Goal: Use online tool/utility: Utilize a website feature to perform a specific function

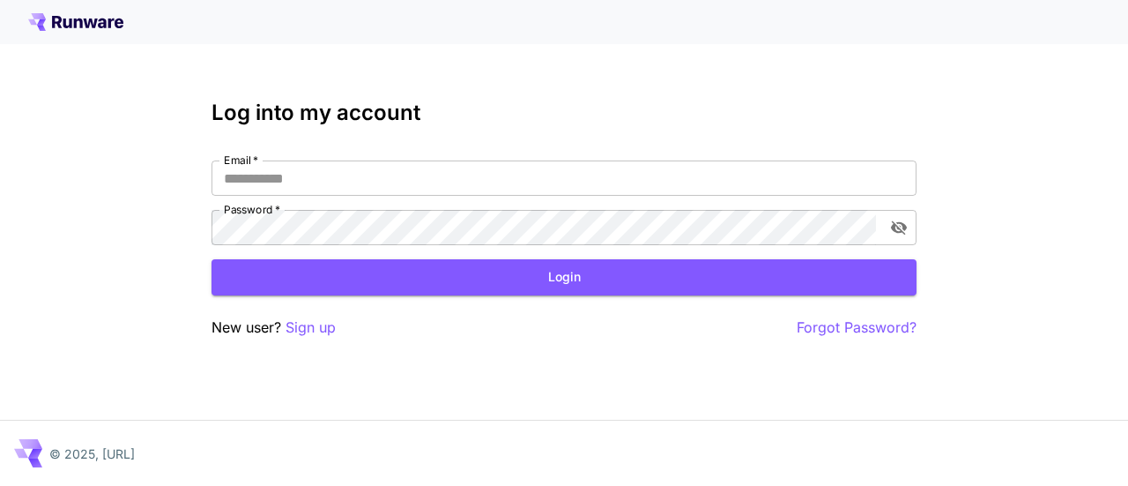
type input "**********"
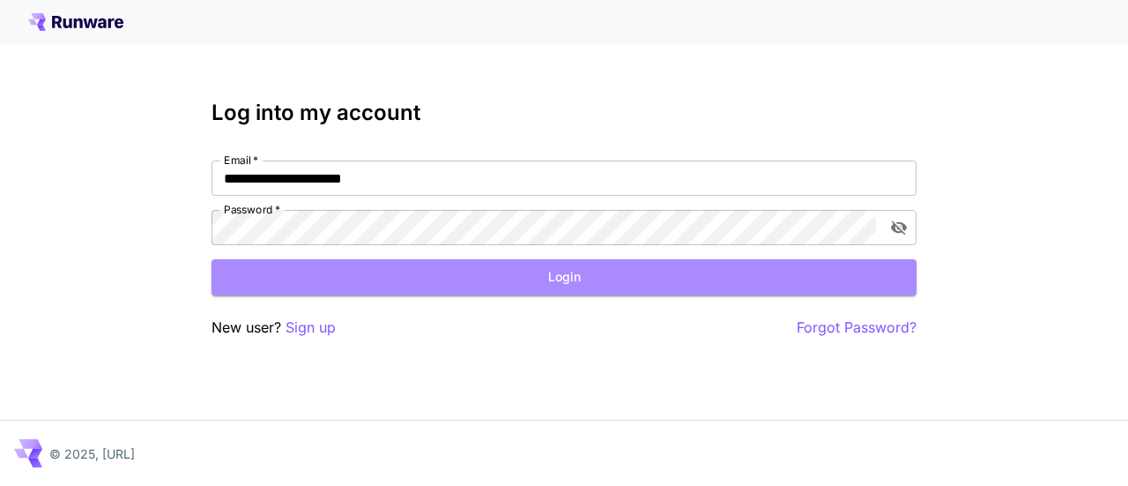
click at [435, 285] on button "Login" at bounding box center [564, 277] width 705 height 36
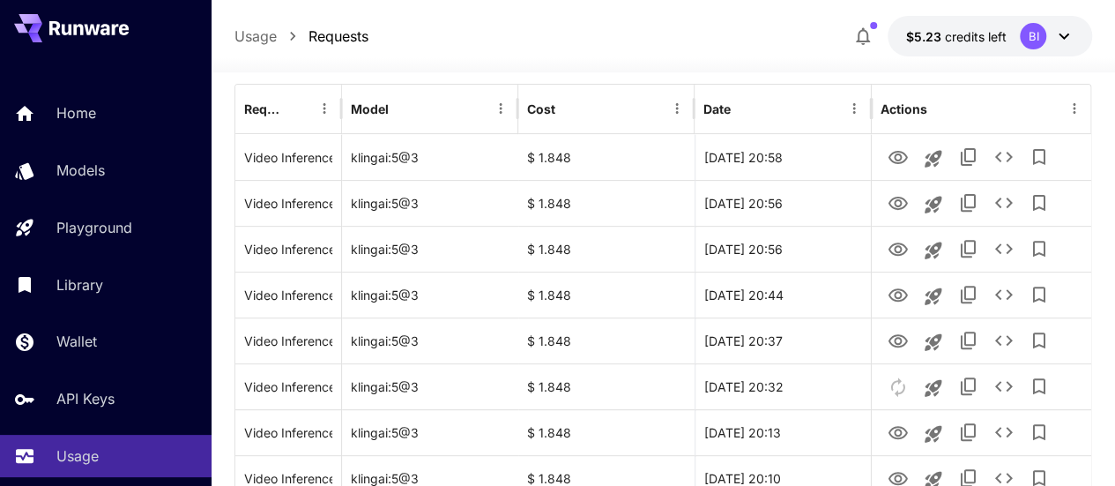
scroll to position [212, 0]
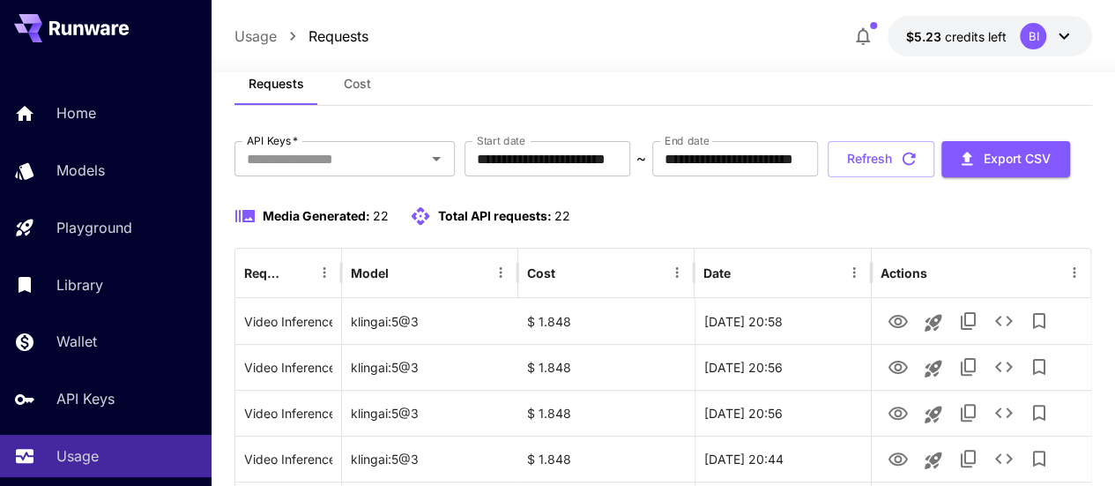
scroll to position [48, 0]
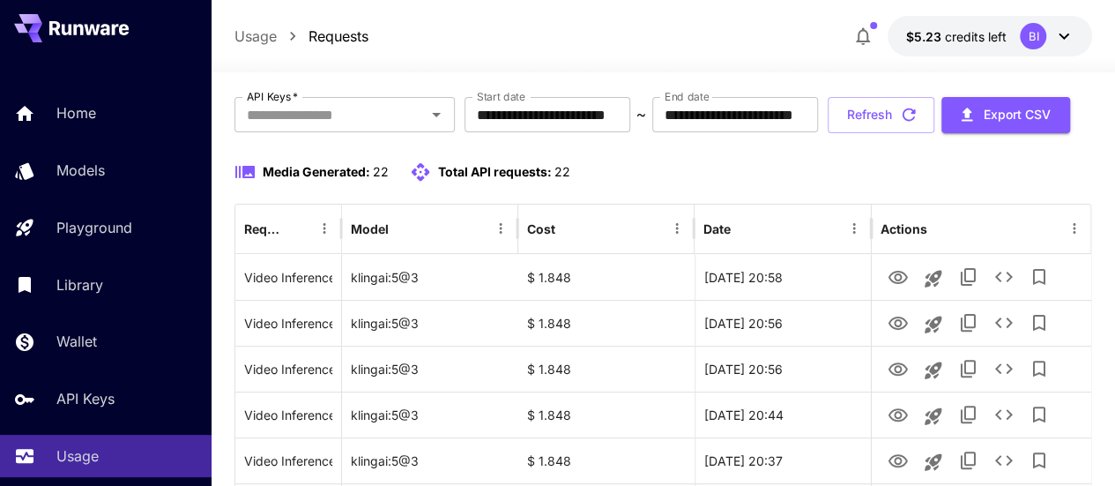
scroll to position [93, 0]
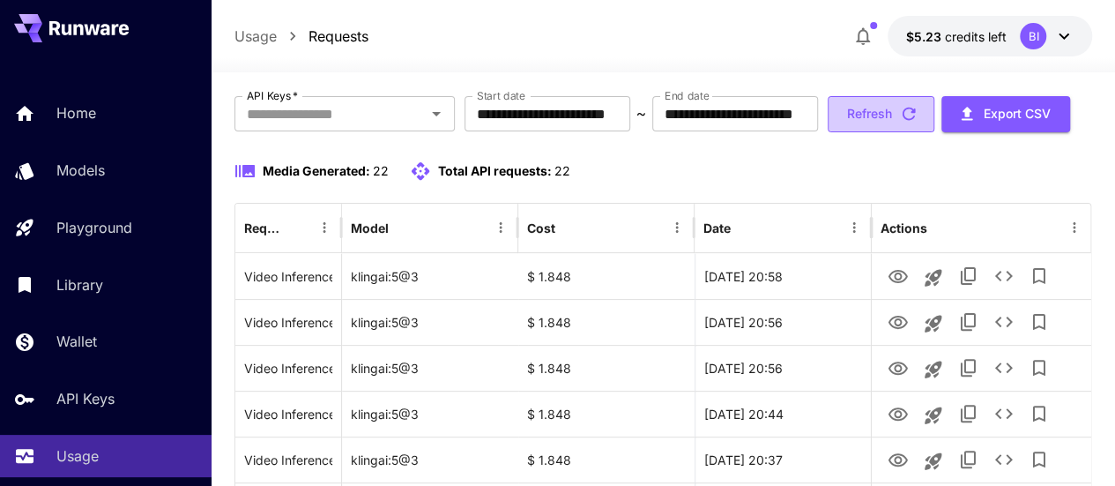
click at [910, 132] on button "Refresh" at bounding box center [881, 114] width 107 height 36
click at [911, 132] on button "Refresh" at bounding box center [881, 114] width 107 height 36
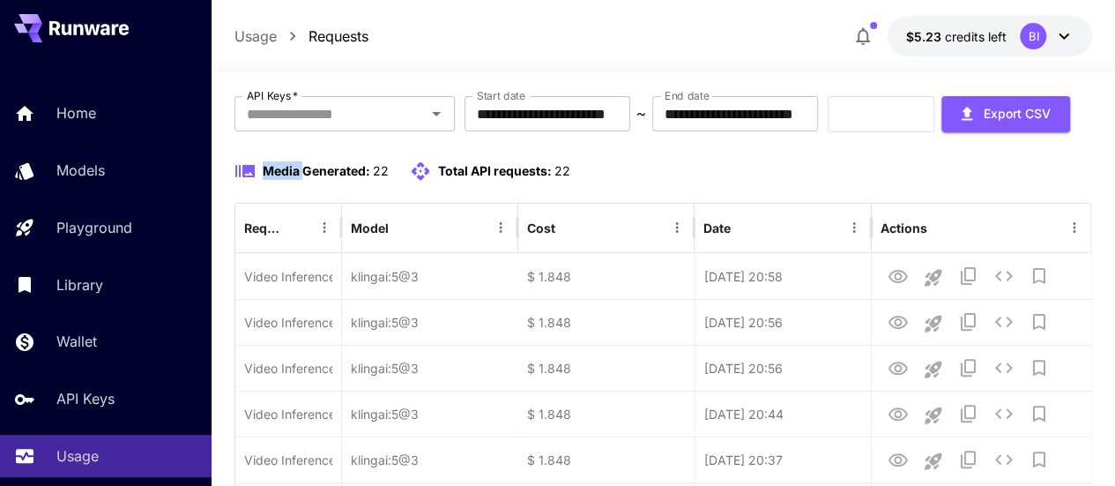
click at [911, 132] on div "Refresh Export CSV" at bounding box center [949, 114] width 242 height 36
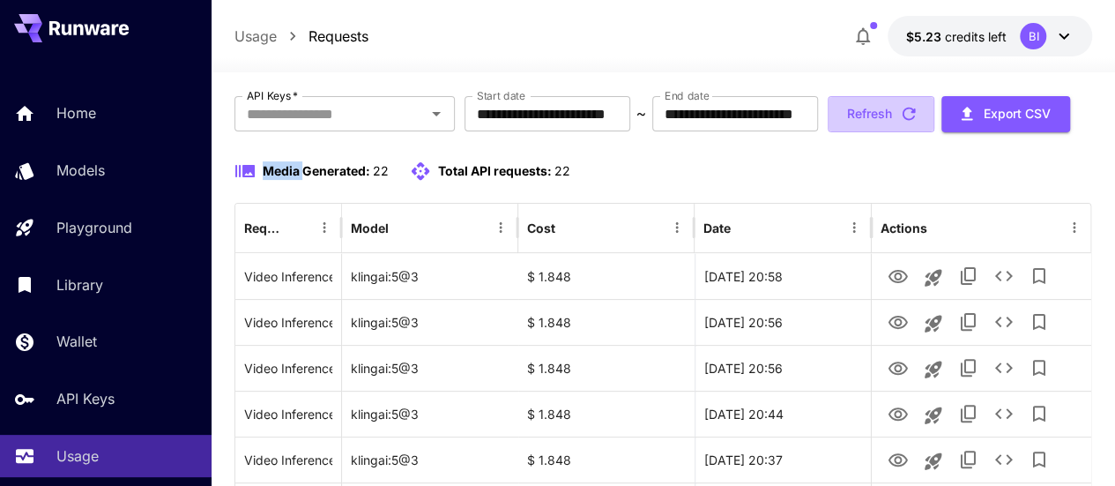
click at [911, 132] on button "Refresh" at bounding box center [881, 114] width 107 height 36
click at [904, 132] on button "Refresh" at bounding box center [881, 114] width 107 height 36
click at [918, 123] on icon "button" at bounding box center [908, 113] width 19 height 19
click at [894, 132] on button "Refresh" at bounding box center [881, 114] width 107 height 36
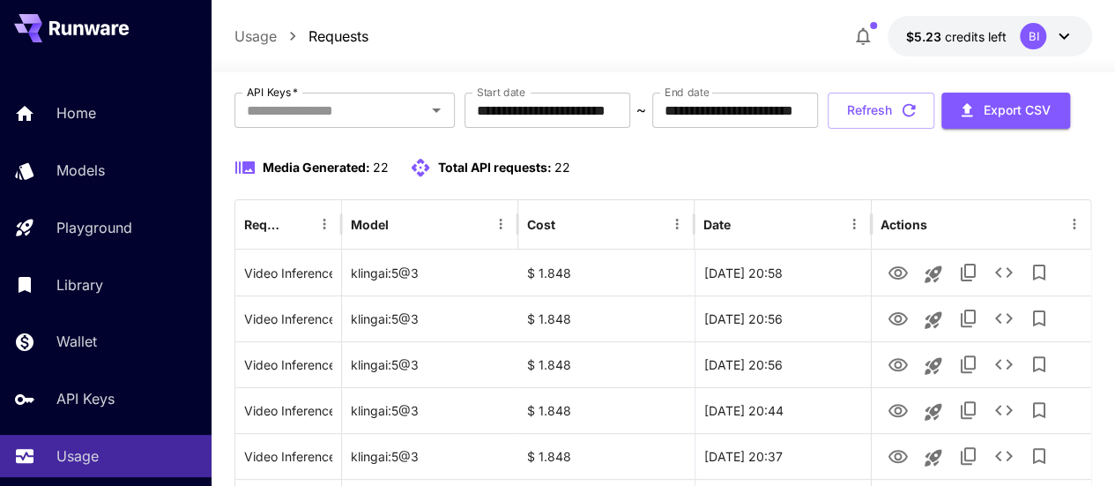
scroll to position [100, 0]
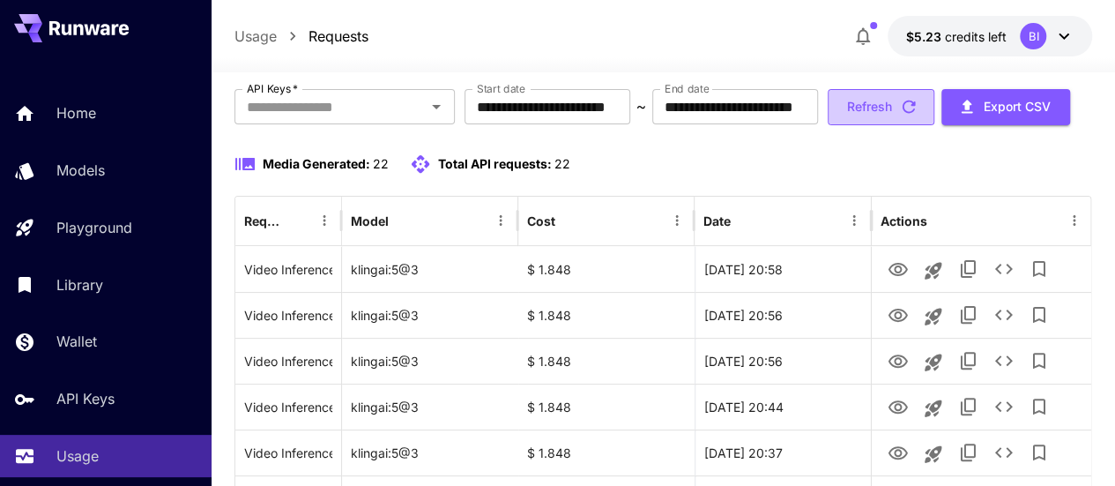
click at [918, 125] on button "Refresh" at bounding box center [881, 107] width 107 height 36
click at [918, 116] on icon "button" at bounding box center [908, 106] width 19 height 19
click at [874, 125] on button "Refresh" at bounding box center [881, 107] width 107 height 36
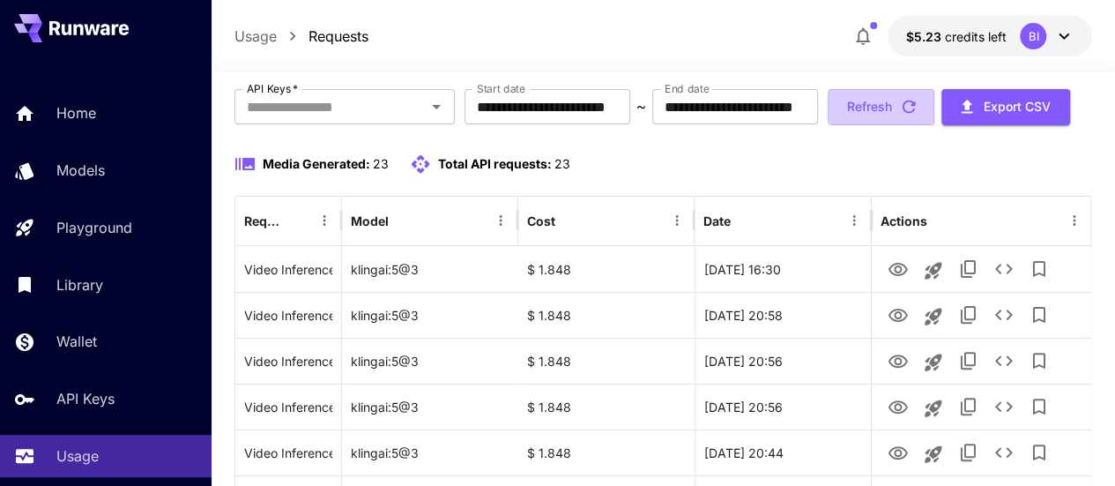
click at [874, 125] on button "Refresh" at bounding box center [881, 107] width 107 height 36
click at [915, 125] on button "Refresh" at bounding box center [881, 107] width 107 height 36
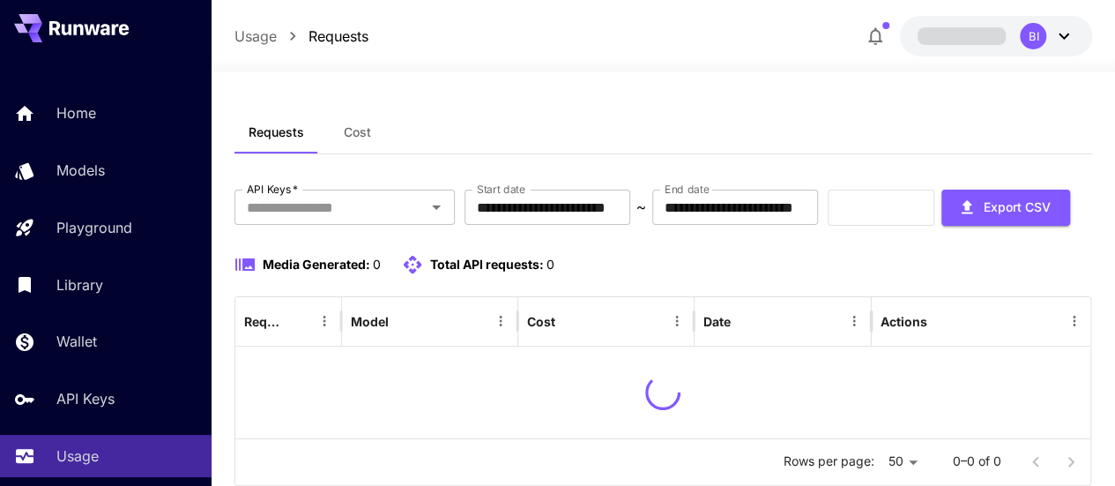
scroll to position [100, 0]
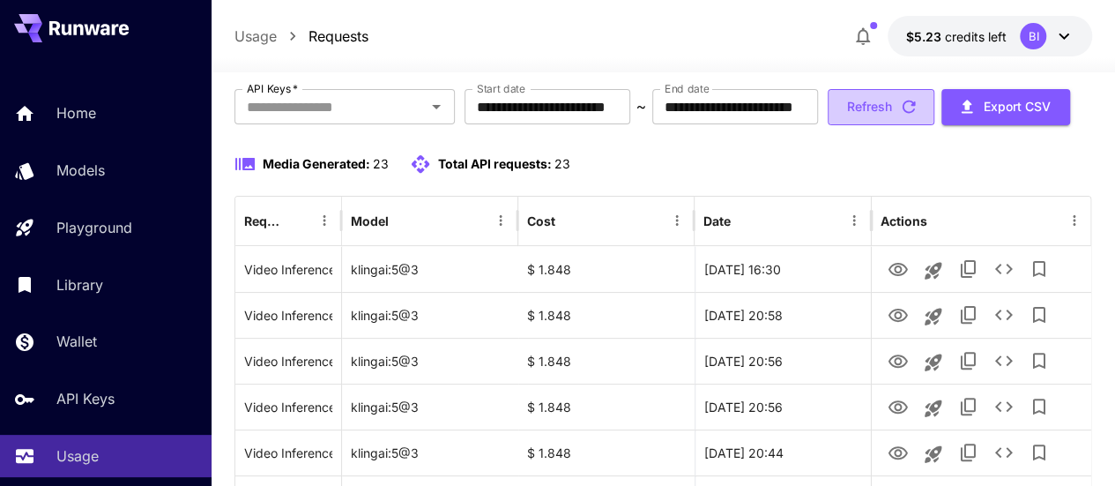
click at [893, 125] on button "Refresh" at bounding box center [881, 107] width 107 height 36
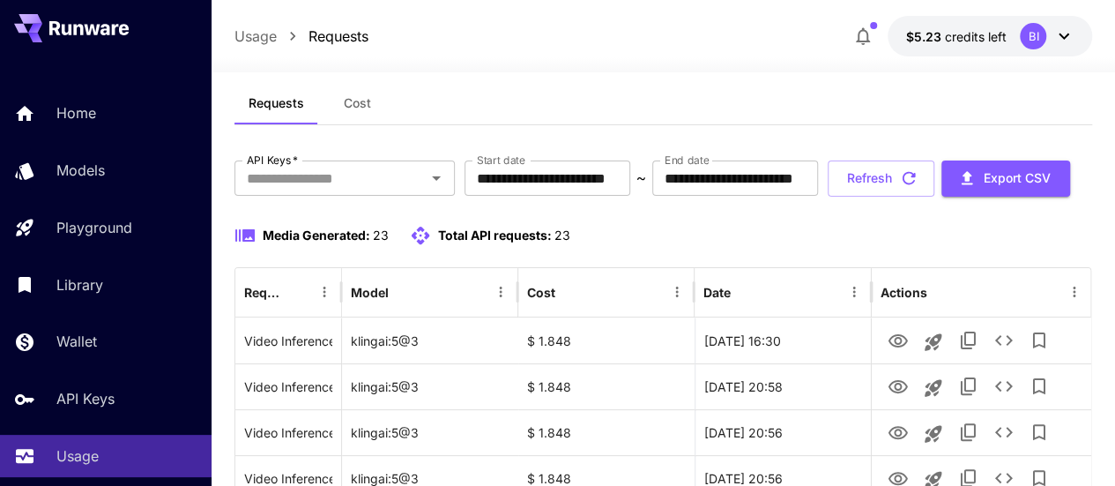
scroll to position [22, 0]
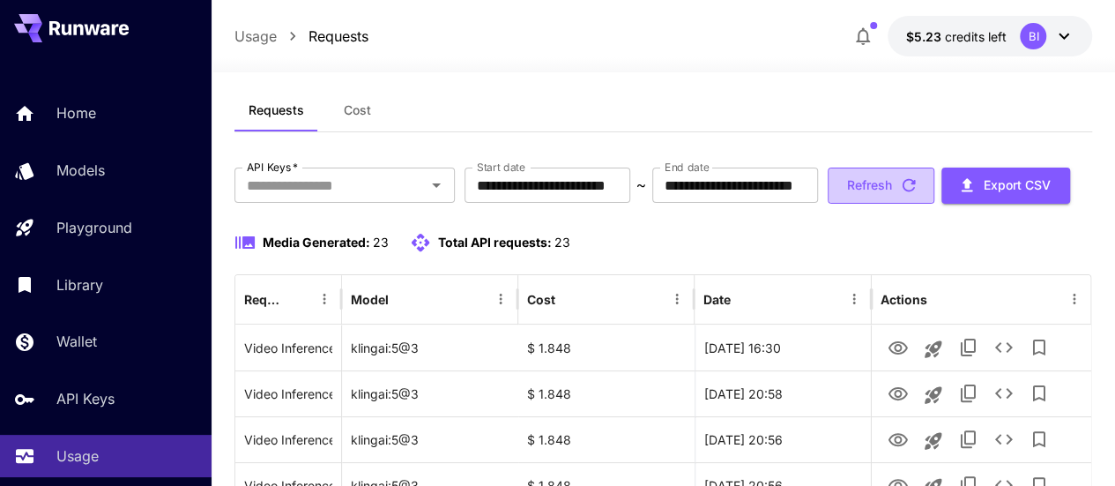
click at [892, 204] on button "Refresh" at bounding box center [881, 185] width 107 height 36
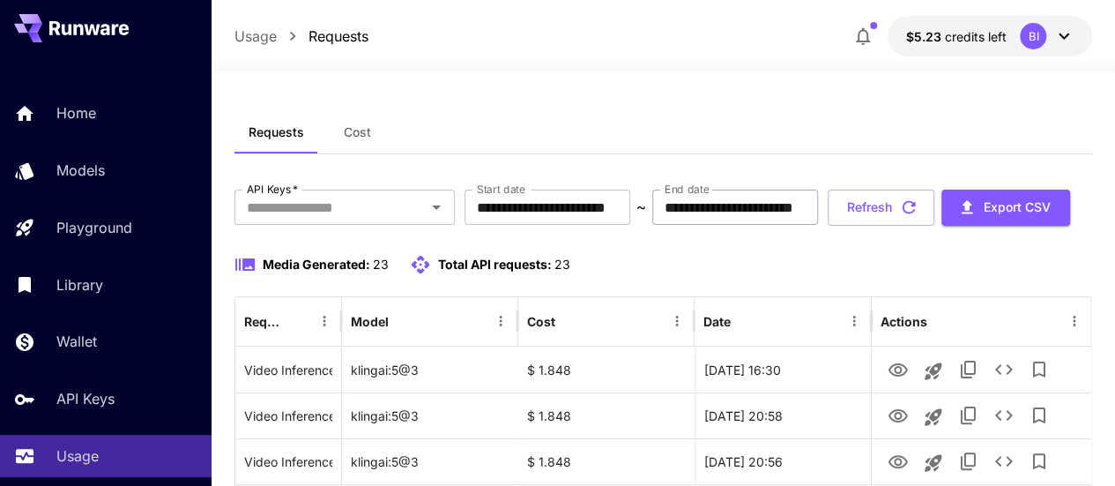
scroll to position [3, 0]
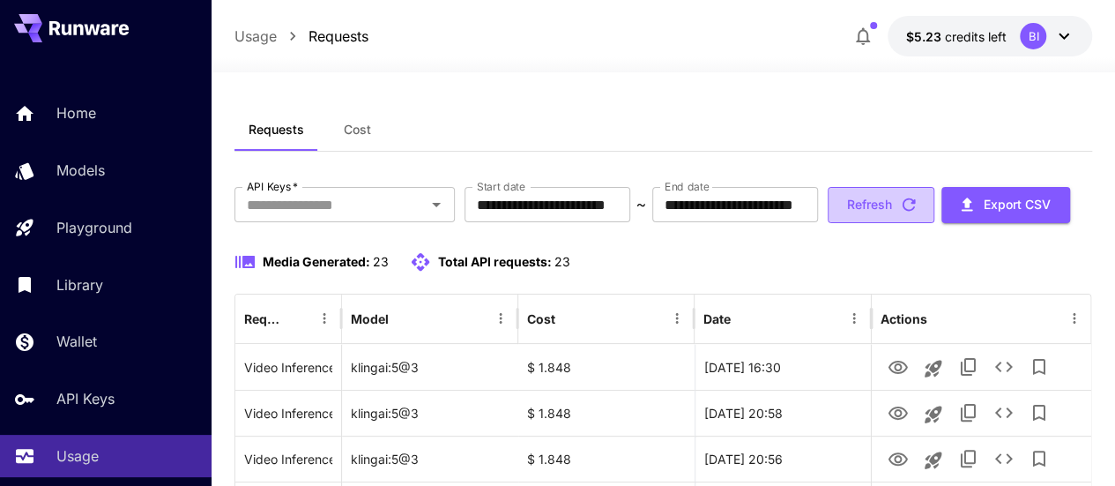
click at [874, 223] on button "Refresh" at bounding box center [881, 205] width 107 height 36
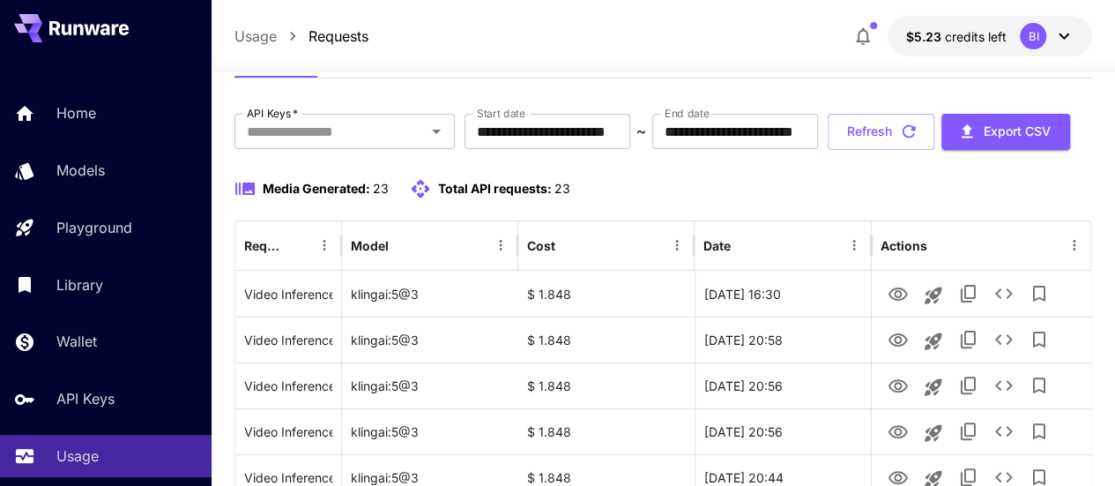
scroll to position [72, 0]
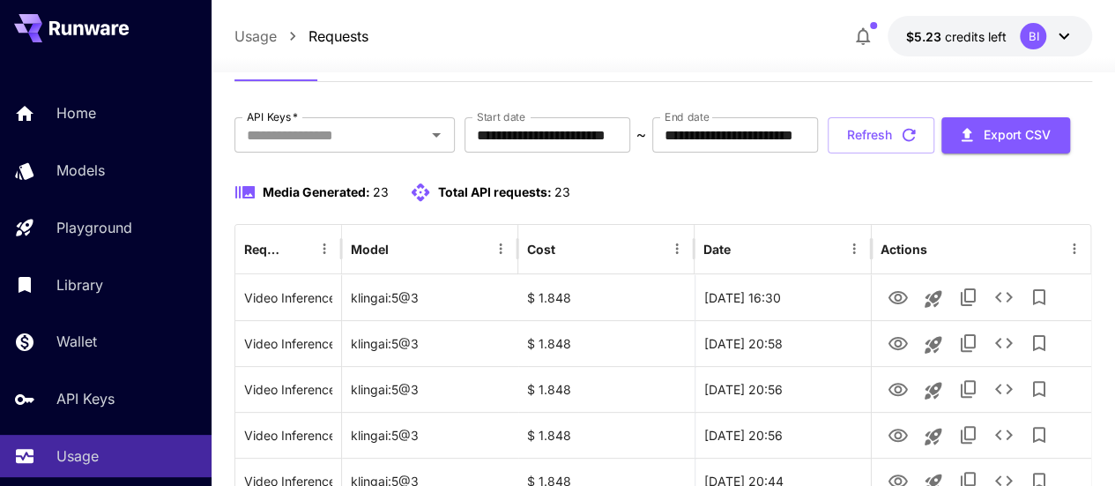
click at [874, 224] on div "Media Generated: 23 Total API requests: 23" at bounding box center [663, 203] width 858 height 42
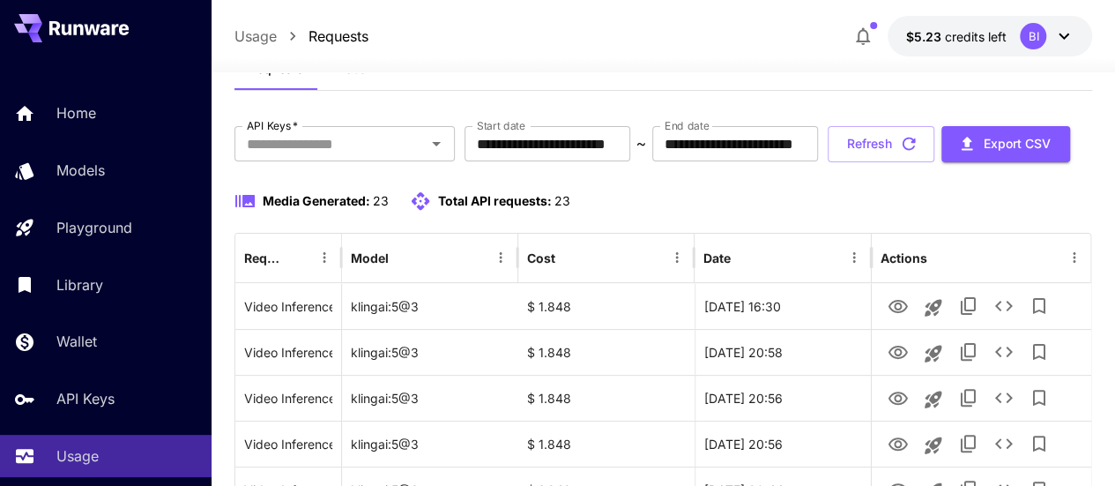
scroll to position [64, 0]
click at [888, 161] on button "Refresh" at bounding box center [881, 143] width 107 height 36
click at [890, 161] on button "Refresh" at bounding box center [881, 143] width 107 height 36
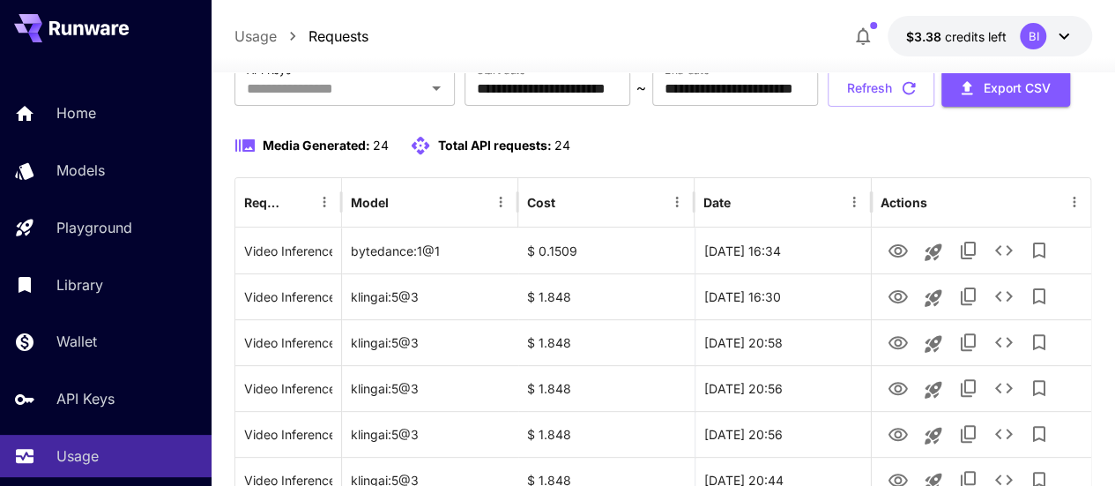
scroll to position [124, 0]
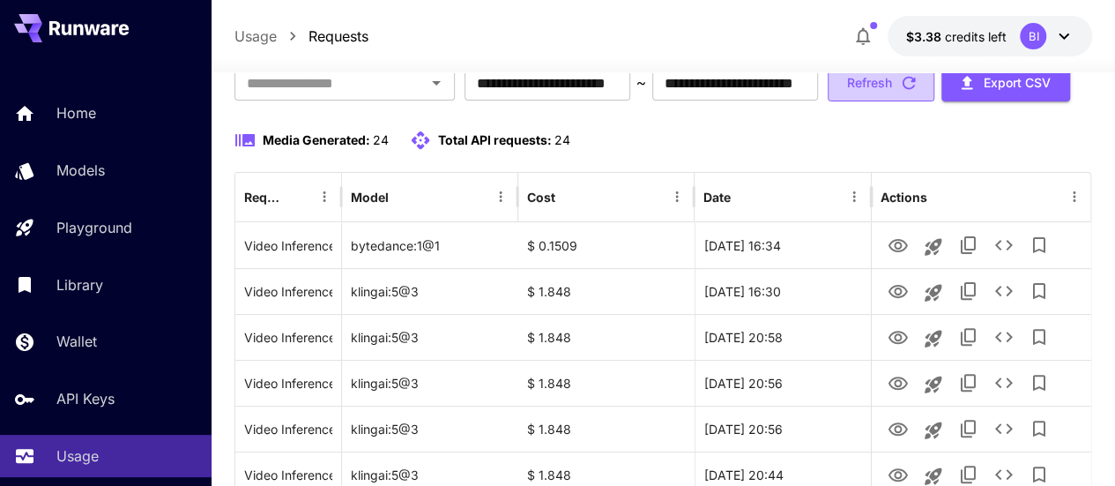
click at [903, 101] on button "Refresh" at bounding box center [881, 83] width 107 height 36
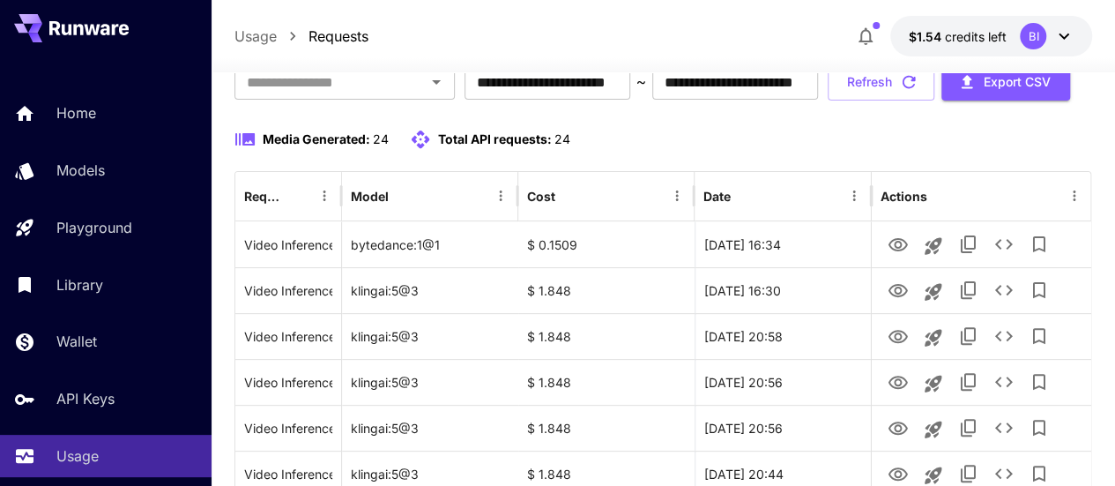
scroll to position [123, 0]
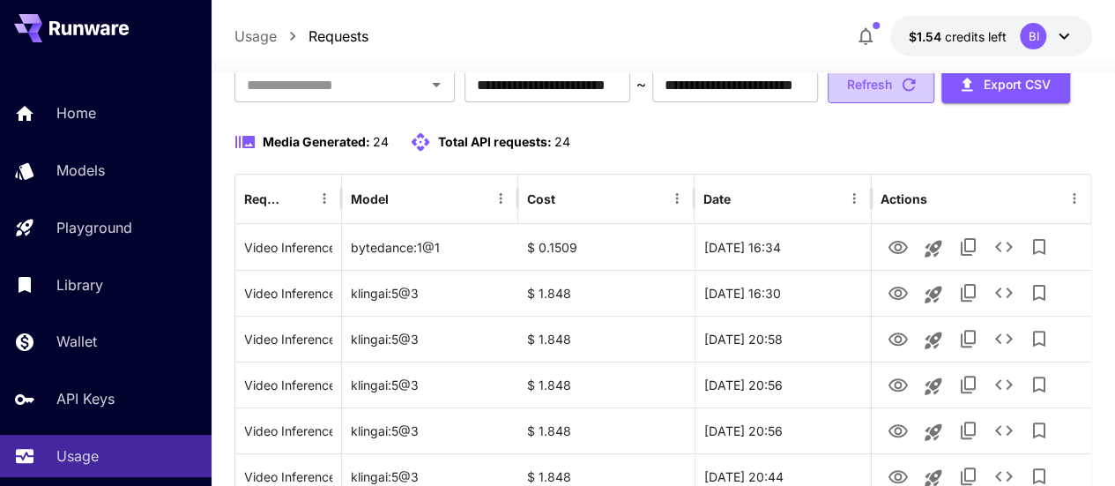
click at [895, 103] on button "Refresh" at bounding box center [881, 85] width 107 height 36
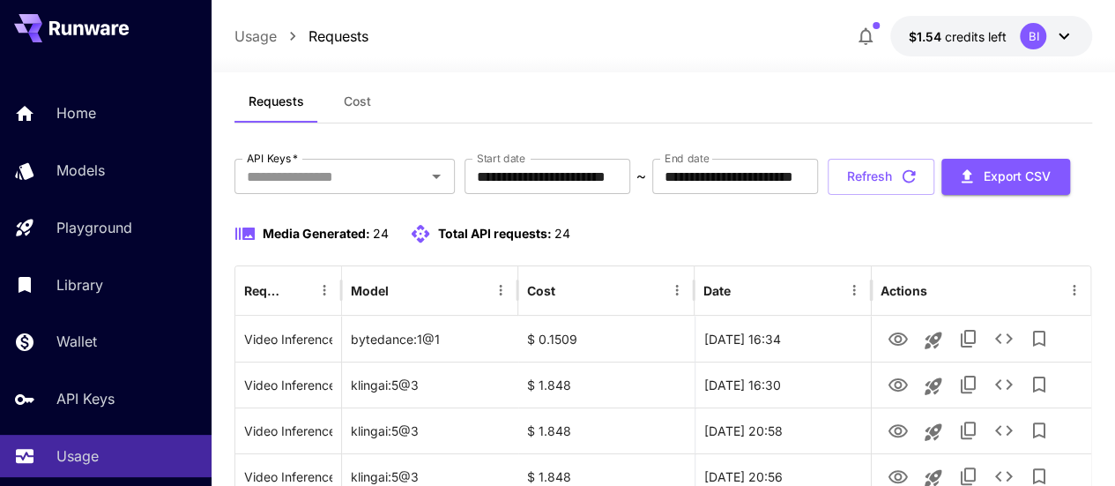
scroll to position [57, 0]
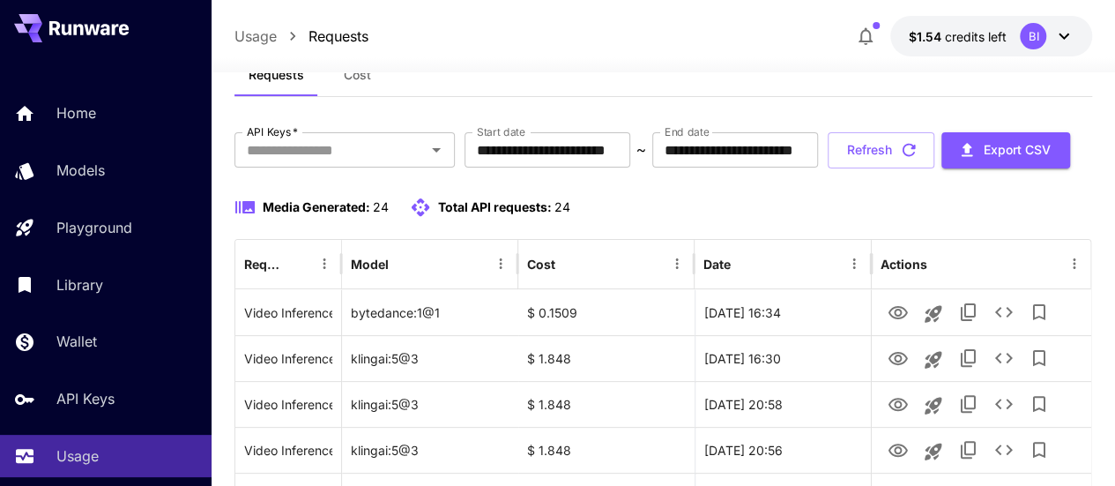
click at [952, 52] on div at bounding box center [663, 61] width 903 height 21
click at [966, 19] on button "$1.54 credits left BI" at bounding box center [991, 36] width 202 height 41
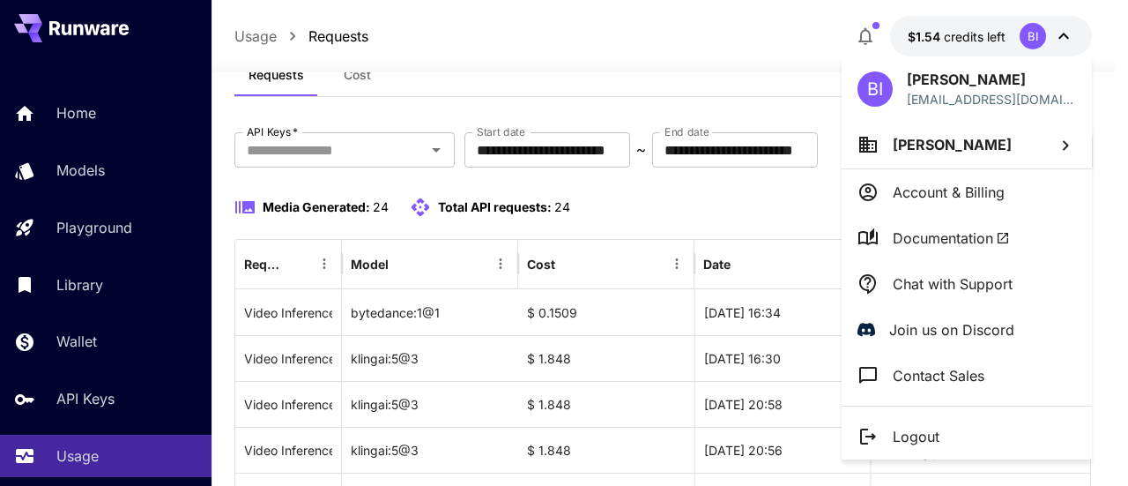
click at [966, 19] on div at bounding box center [564, 243] width 1128 height 486
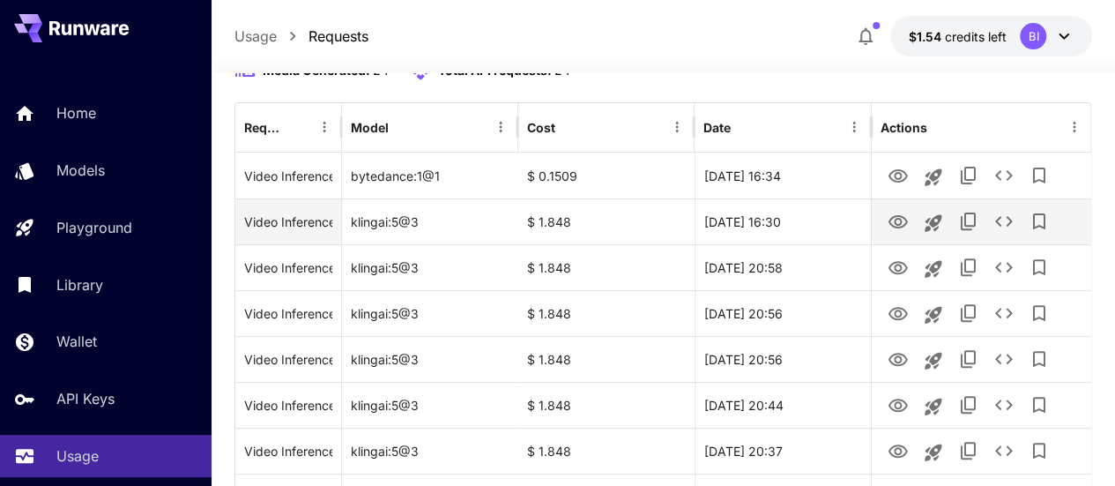
scroll to position [0, 0]
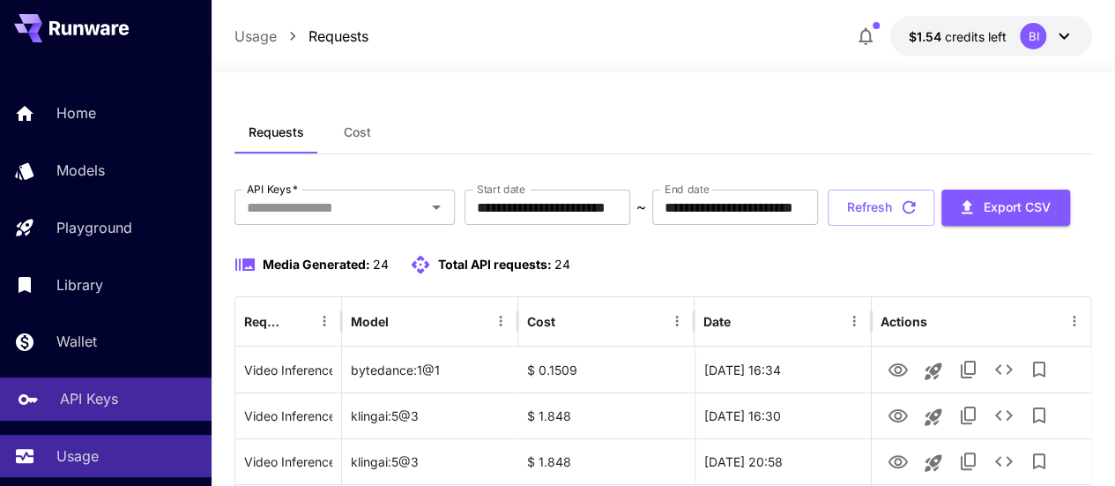
click at [74, 415] on link "API Keys" at bounding box center [106, 398] width 212 height 43
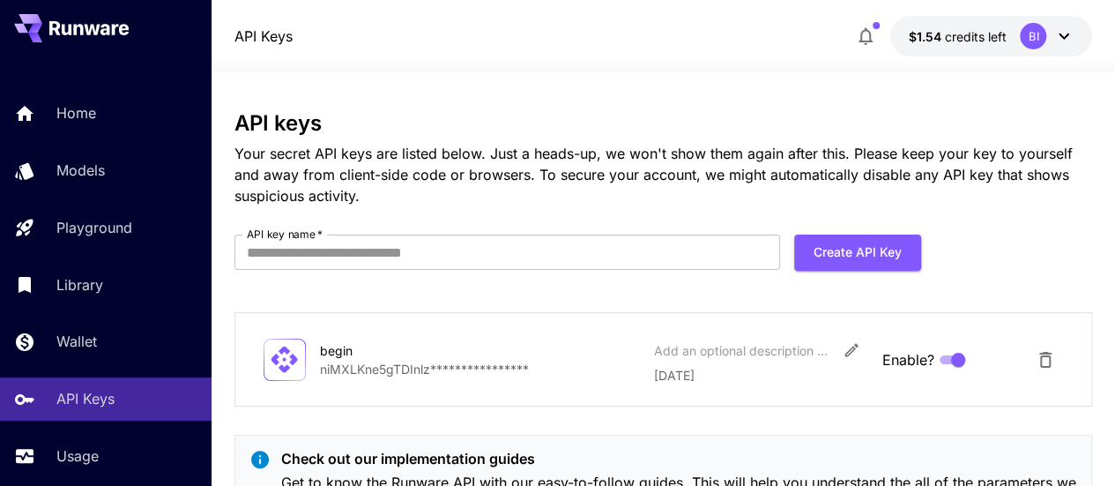
click at [108, 32] on icon at bounding box center [105, 29] width 10 height 11
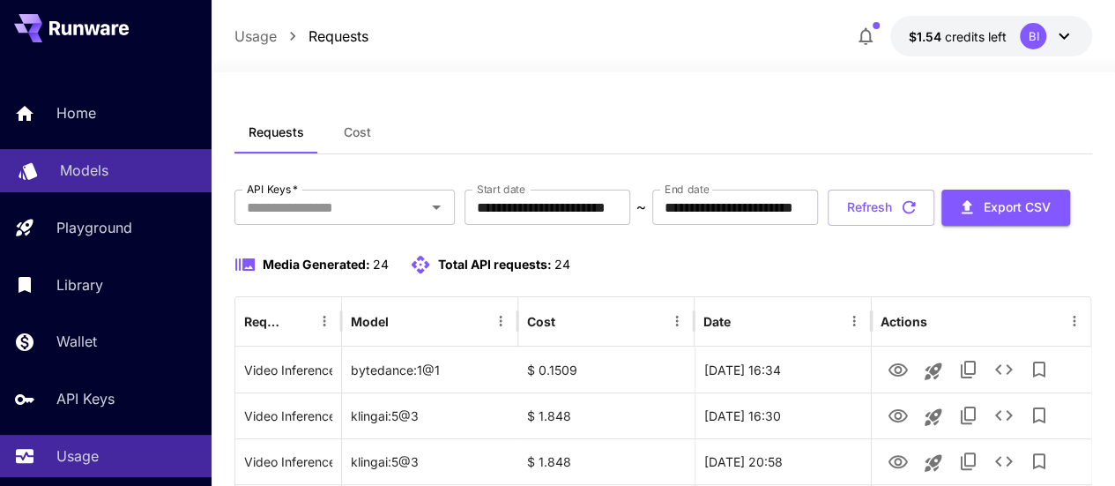
click at [85, 177] on p "Models" at bounding box center [84, 170] width 48 height 21
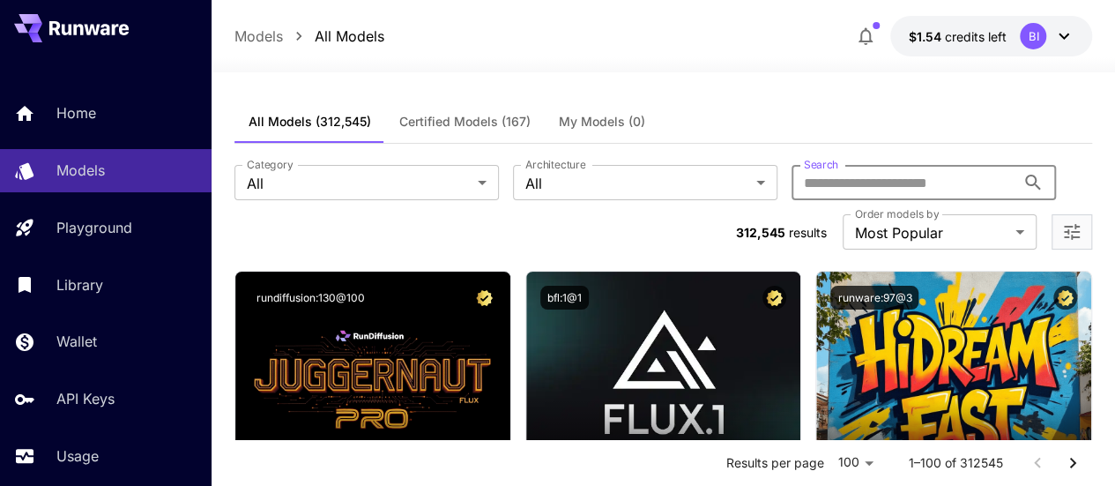
click at [791, 185] on input "Search" at bounding box center [903, 182] width 224 height 35
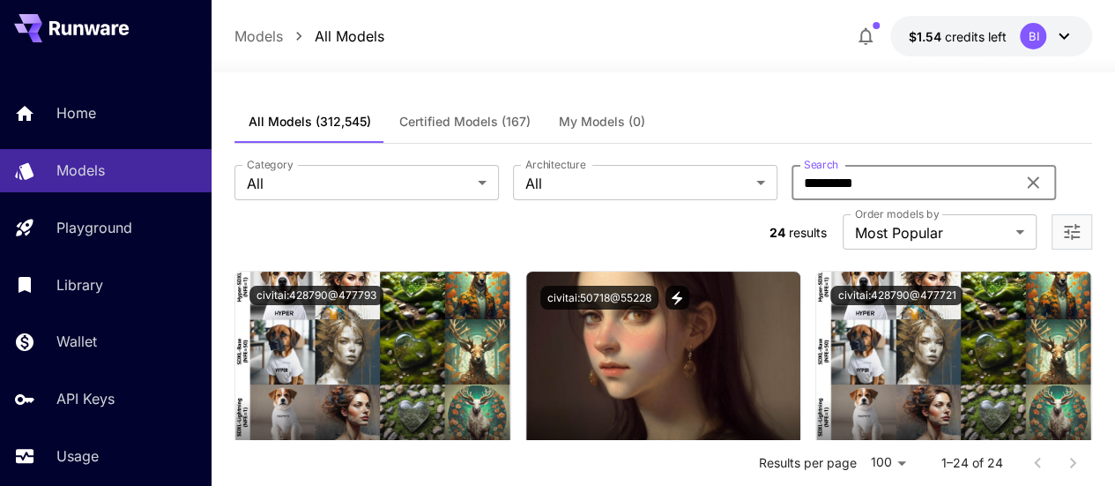
type input "*********"
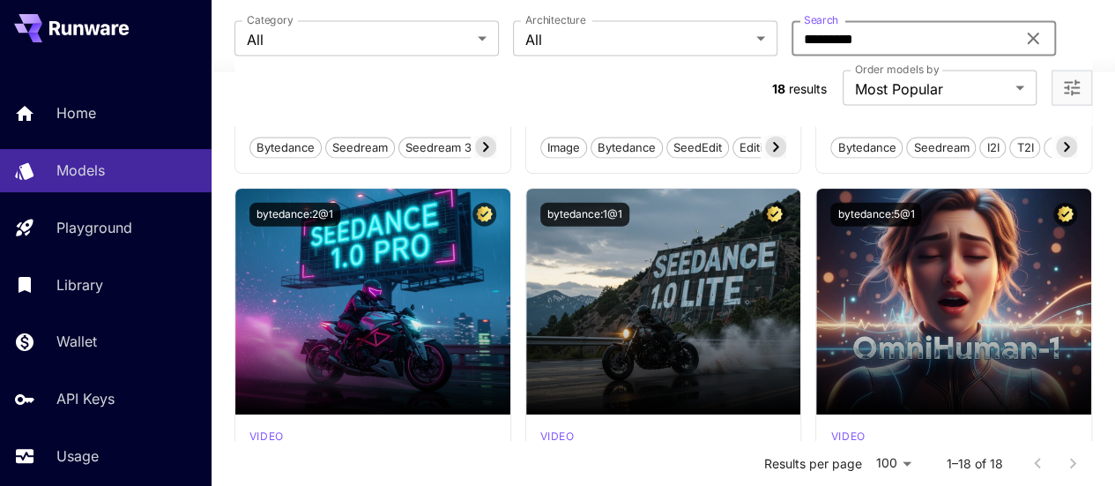
scroll to position [1955, 0]
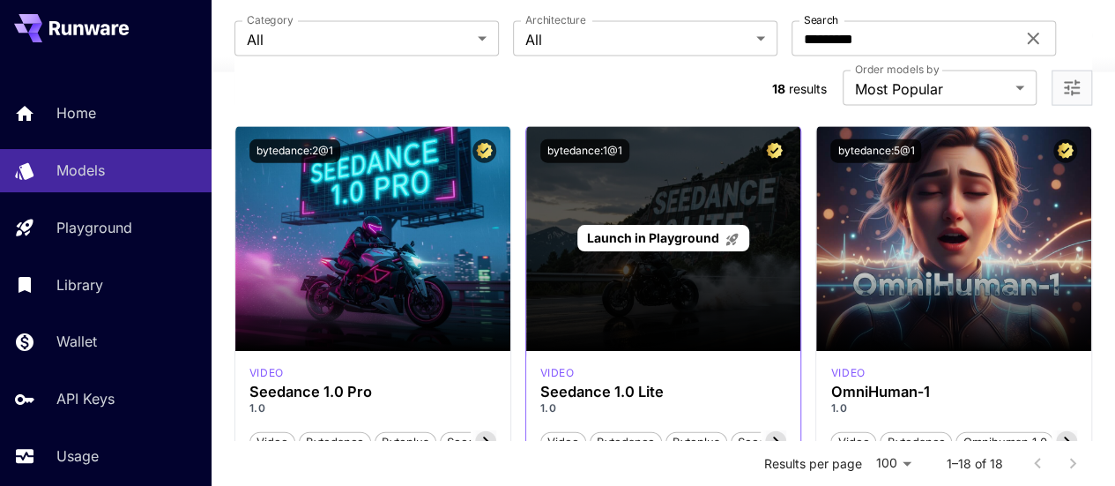
click at [649, 269] on div "Launch in Playground" at bounding box center [663, 238] width 275 height 226
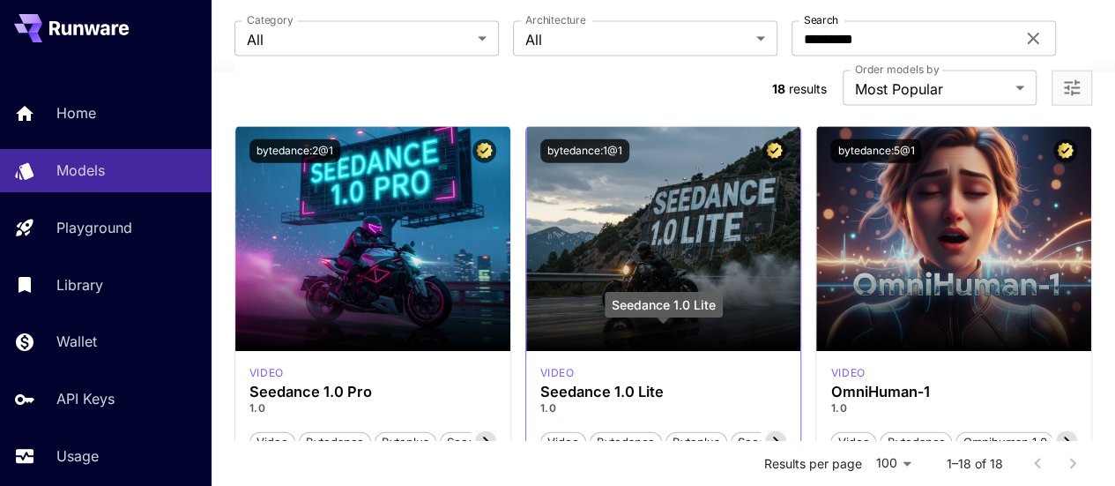
click at [643, 383] on h3 "Seedance 1.0 Lite" at bounding box center [663, 391] width 247 height 17
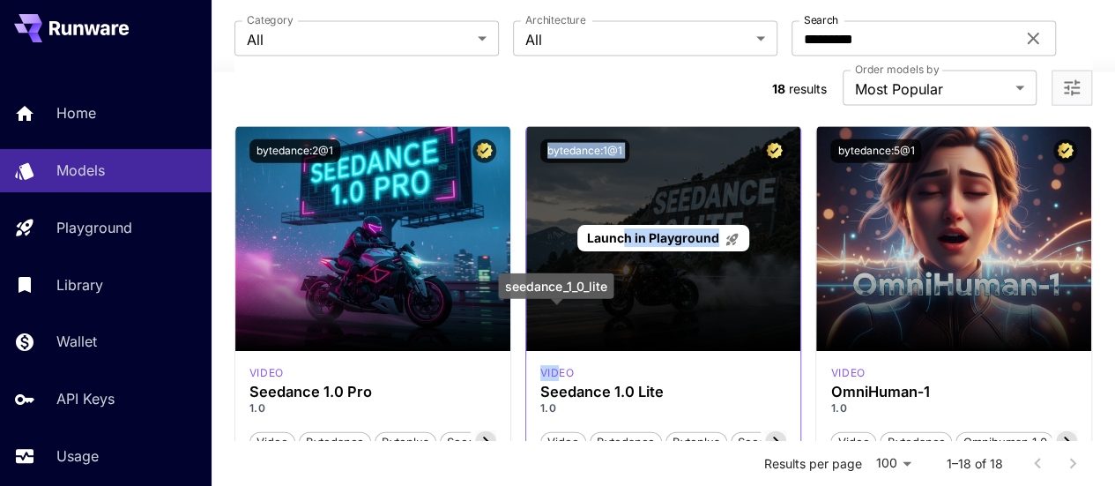
drag, startPoint x: 559, startPoint y: 322, endPoint x: 642, endPoint y: 212, distance: 137.8
click at [642, 212] on section "Launch in Playground bytedance:1@1 video Seedance 1.0 Lite 1.0 Video Bytedance …" at bounding box center [663, 296] width 277 height 344
click at [642, 212] on div "Launch in Playground" at bounding box center [663, 238] width 275 height 226
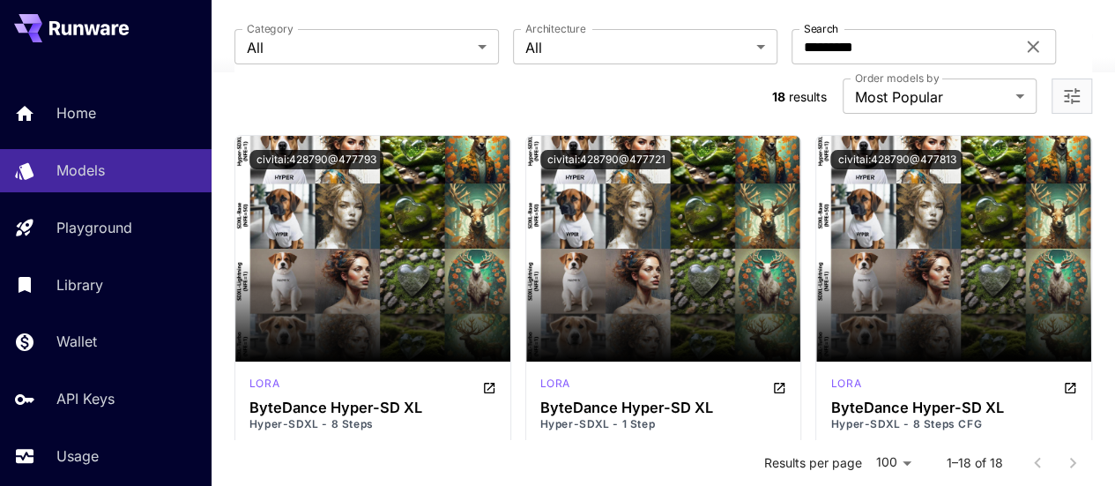
scroll to position [120, 0]
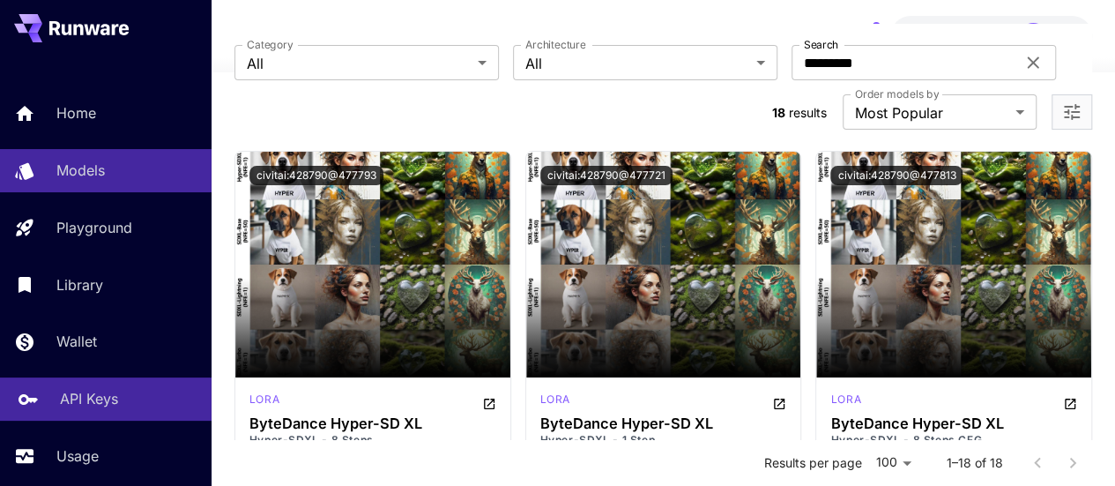
click at [102, 418] on link "API Keys" at bounding box center [106, 398] width 212 height 43
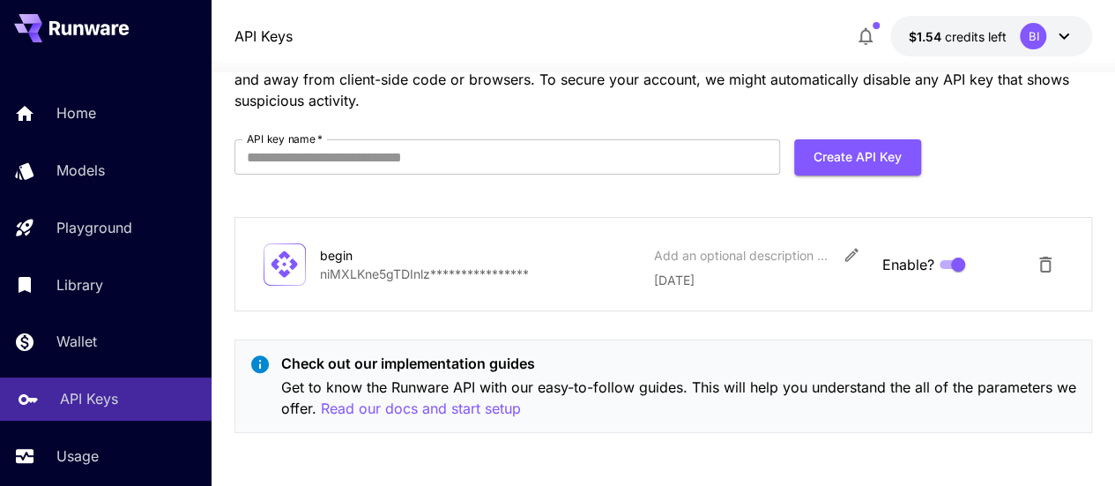
scroll to position [93, 0]
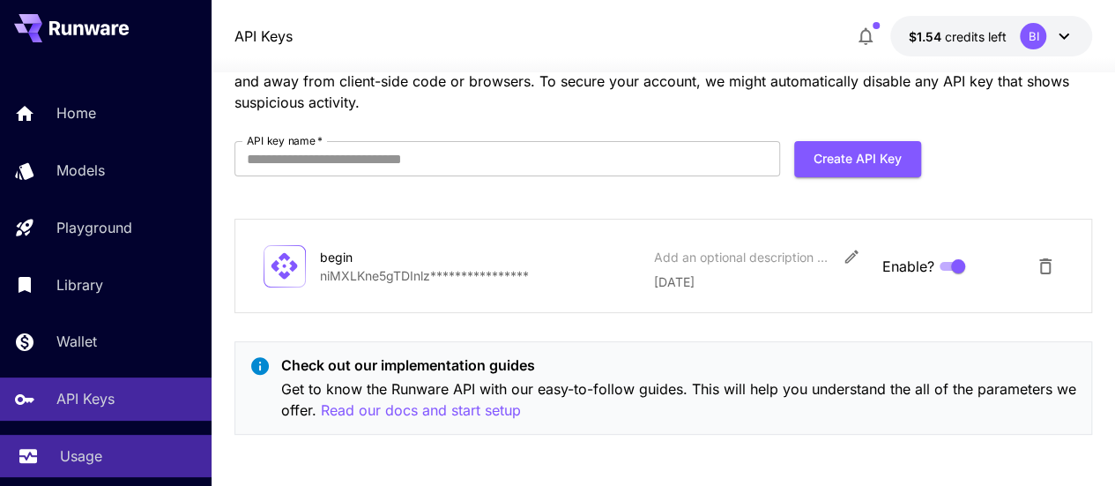
click at [130, 449] on div "Usage" at bounding box center [128, 455] width 137 height 21
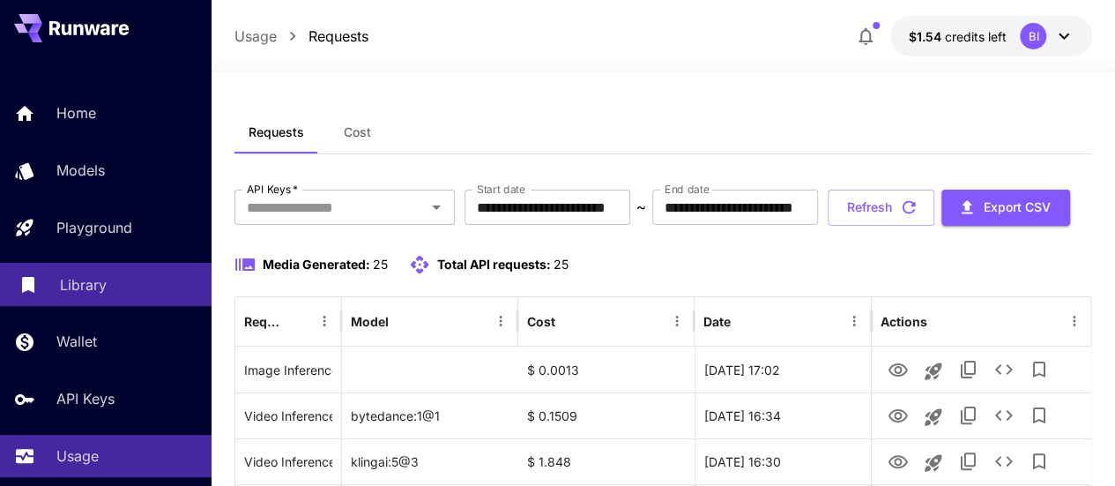
scroll to position [1, 0]
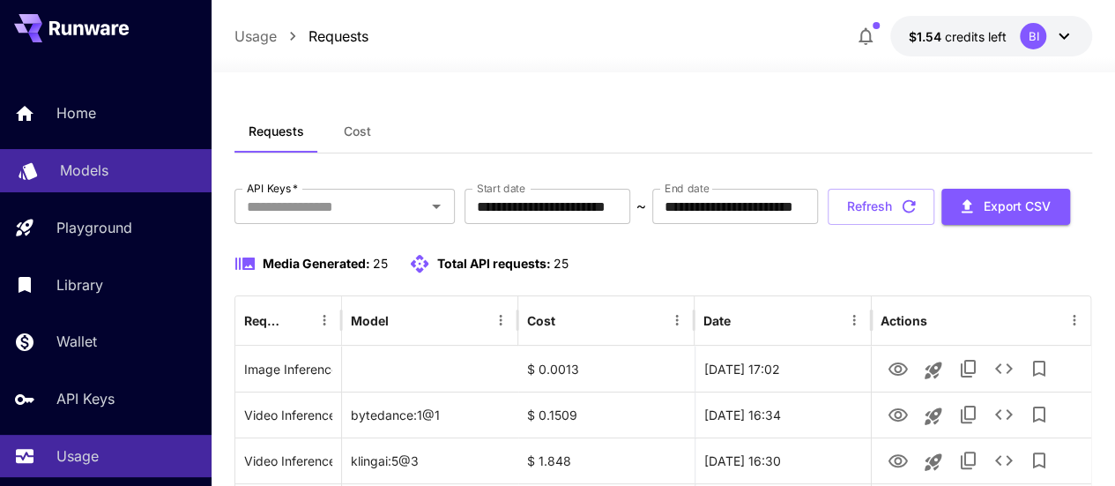
click at [157, 167] on div "Models" at bounding box center [128, 170] width 137 height 21
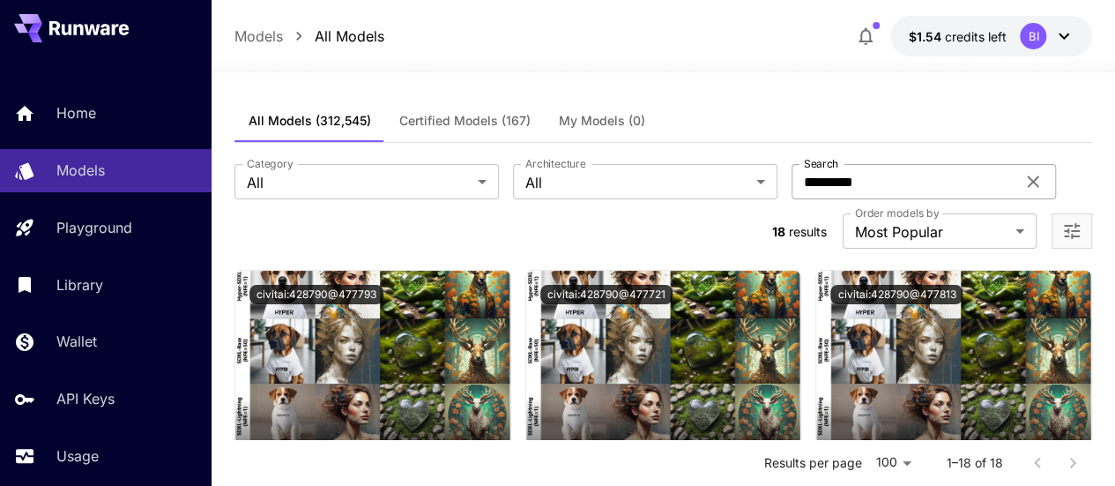
click at [791, 170] on div "********* Search" at bounding box center [923, 181] width 264 height 35
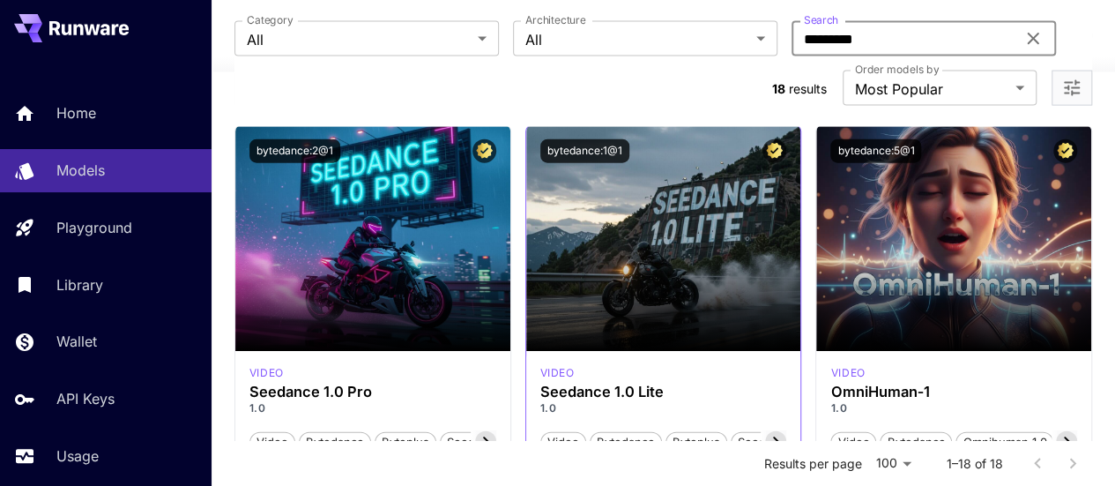
scroll to position [1956, 0]
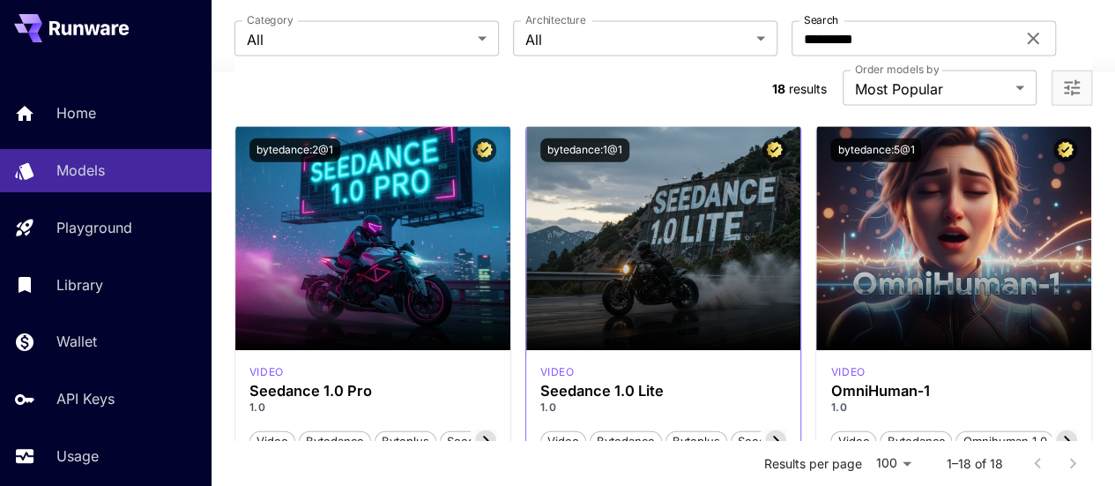
click at [777, 430] on icon at bounding box center [775, 440] width 21 height 21
click at [625, 383] on h3 "Seedance 1.0 Lite" at bounding box center [663, 391] width 247 height 17
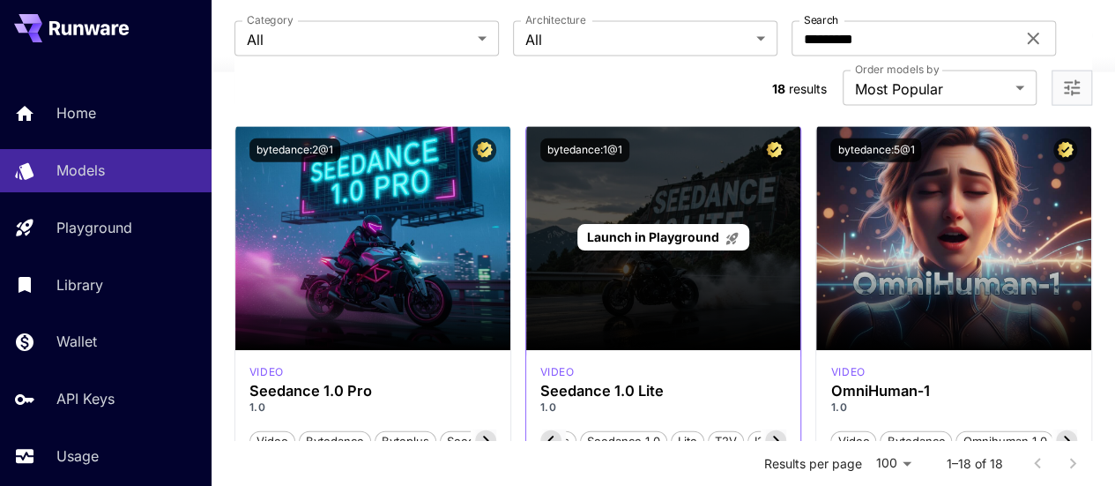
click at [601, 165] on div "Launch in Playground" at bounding box center [663, 237] width 275 height 226
click at [615, 227] on p "Launch in Playground" at bounding box center [663, 236] width 152 height 19
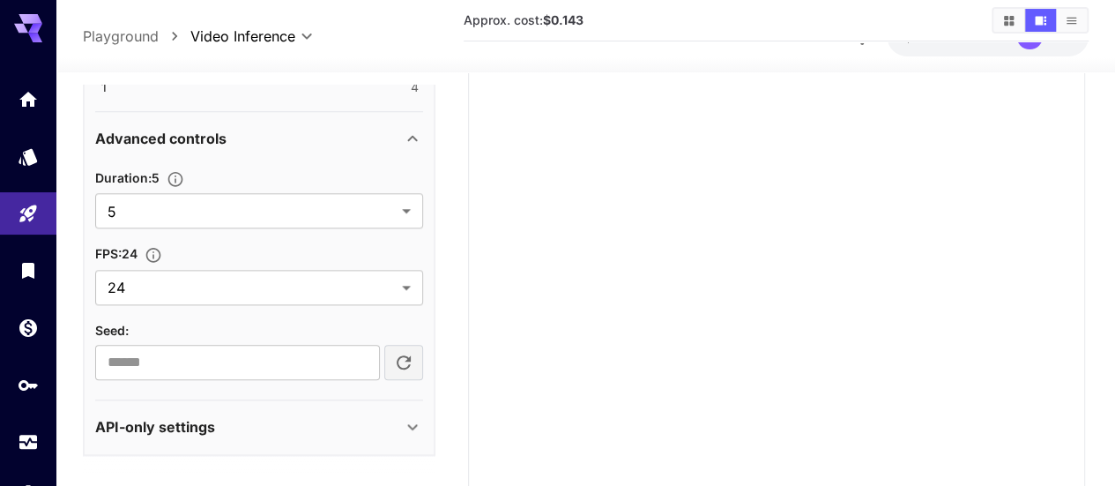
scroll to position [167, 0]
click at [234, 419] on div "API-only settings" at bounding box center [248, 426] width 307 height 21
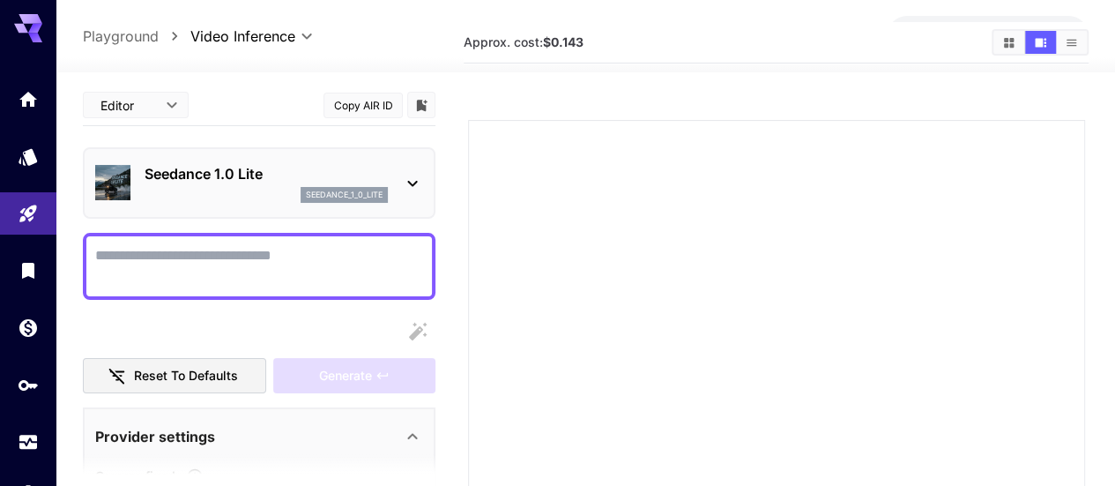
scroll to position [34, 0]
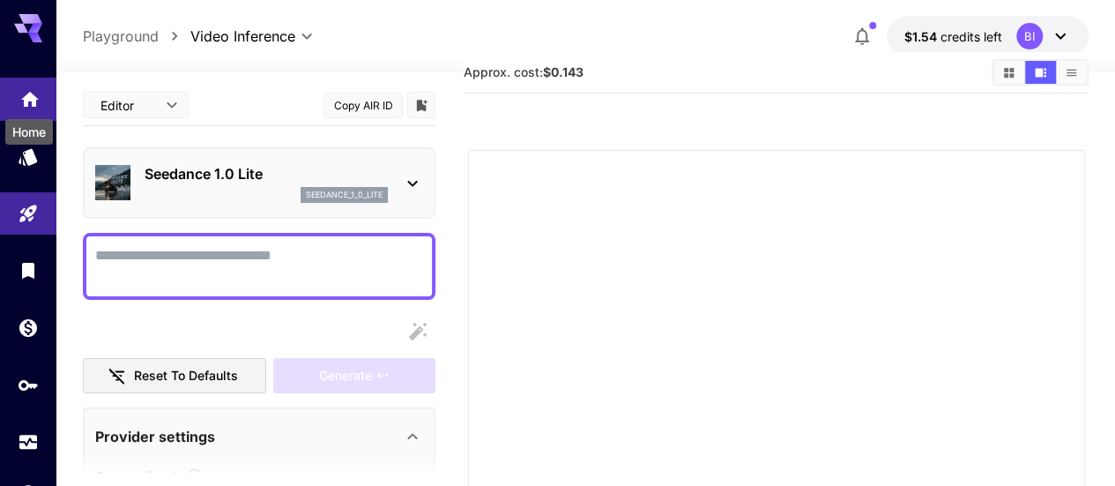
click at [39, 90] on icon "Home" at bounding box center [29, 94] width 21 height 21
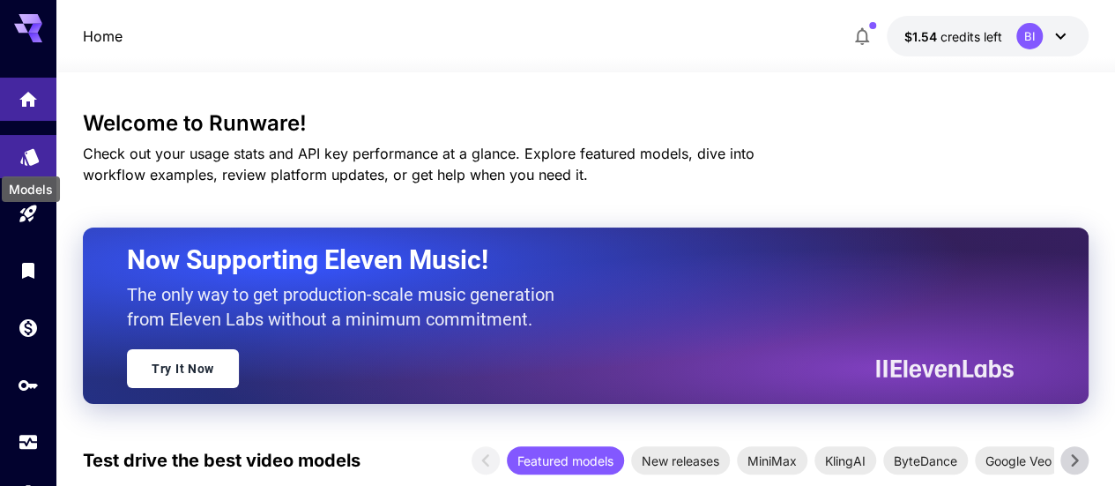
click at [30, 151] on icon "Models" at bounding box center [29, 151] width 19 height 17
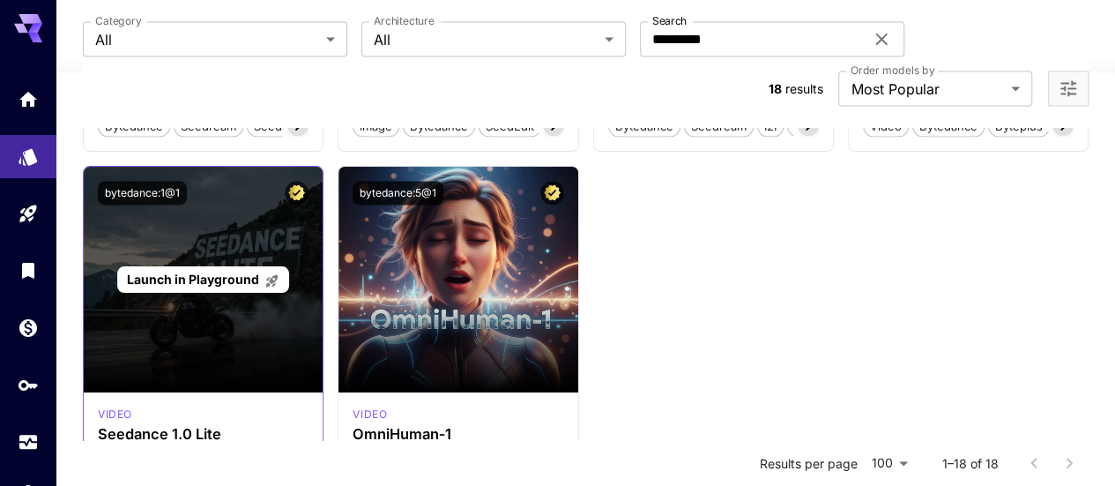
scroll to position [1549, 0]
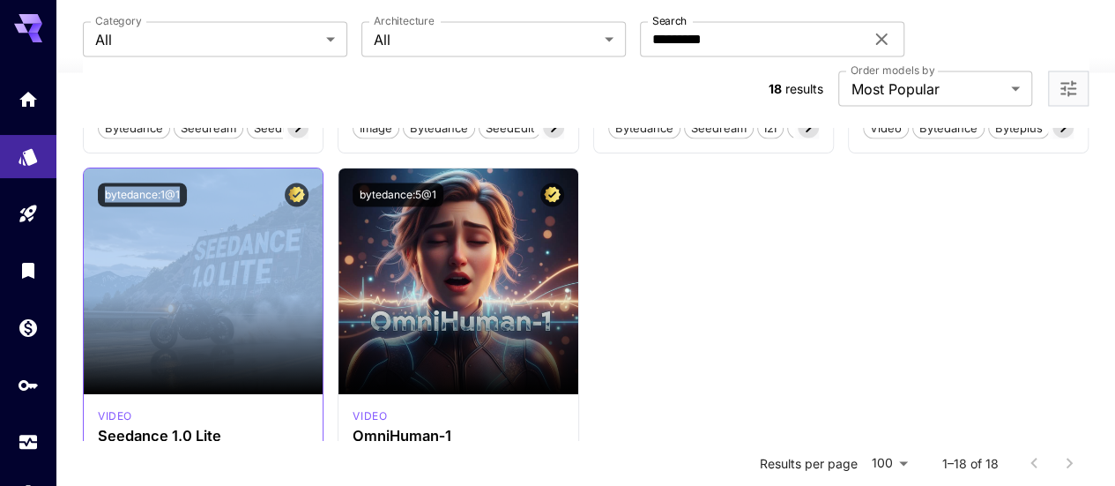
drag, startPoint x: 77, startPoint y: 137, endPoint x: 196, endPoint y: 142, distance: 119.1
copy main "Launch in Playground bytedance:1@1"
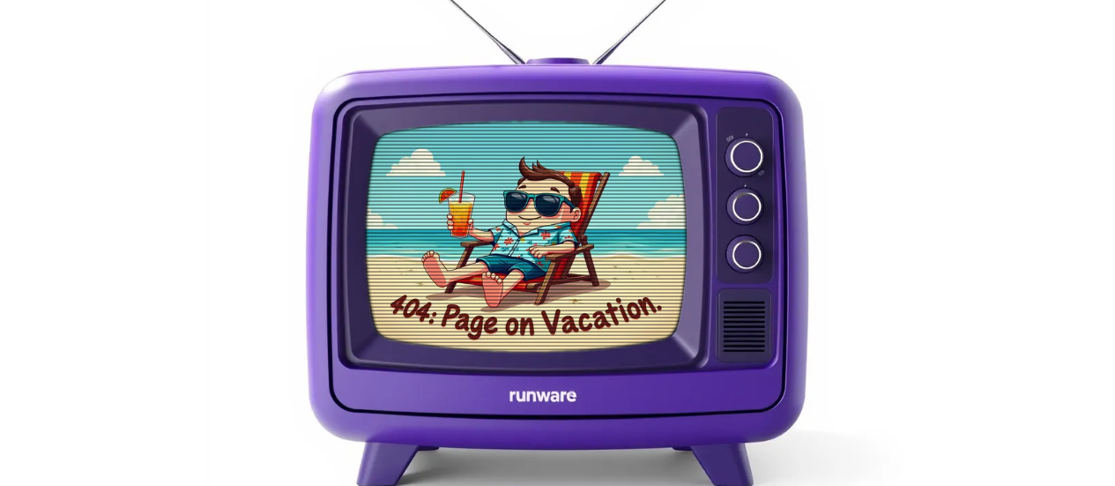
scroll to position [179, 0]
